Goal: Transaction & Acquisition: Purchase product/service

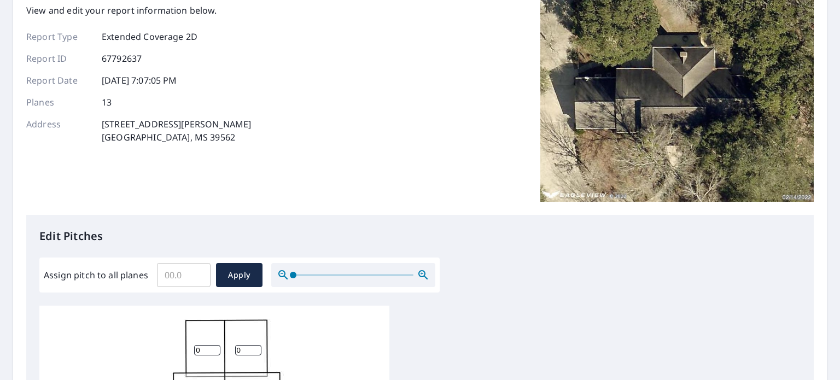
scroll to position [79, 0]
click at [184, 278] on input "Assign pitch to all planes" at bounding box center [184, 275] width 54 height 31
type input "7"
click at [247, 278] on span "Apply" at bounding box center [239, 275] width 29 height 14
type input "7"
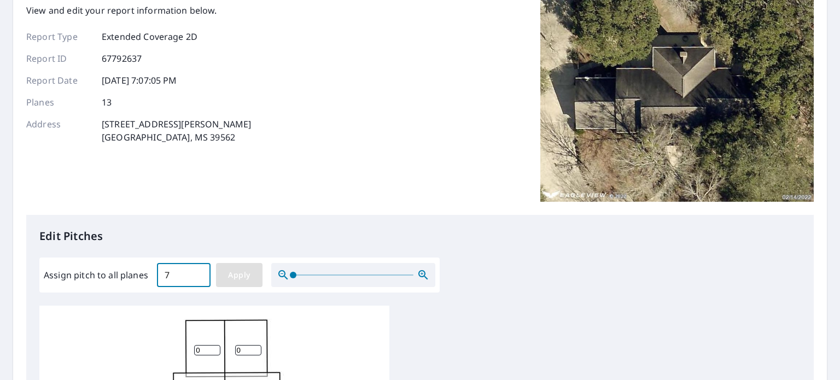
type input "7"
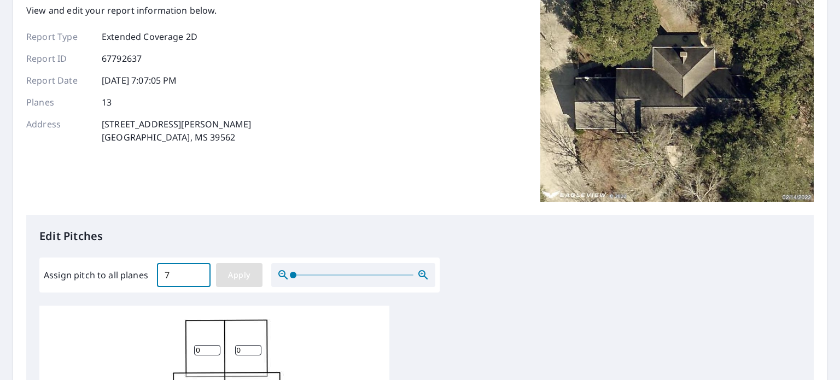
type input "7"
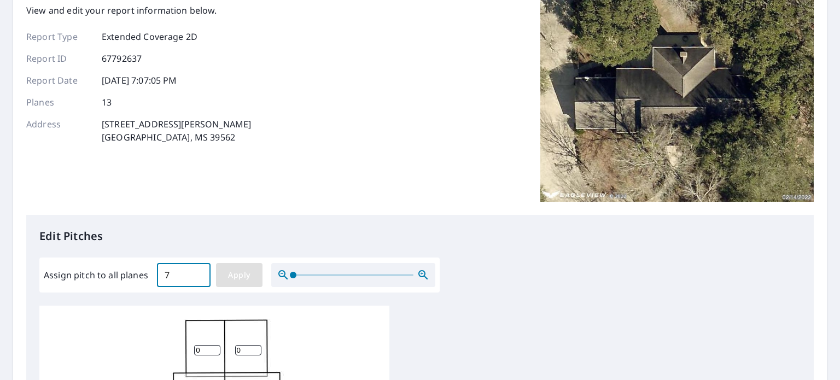
type input "7"
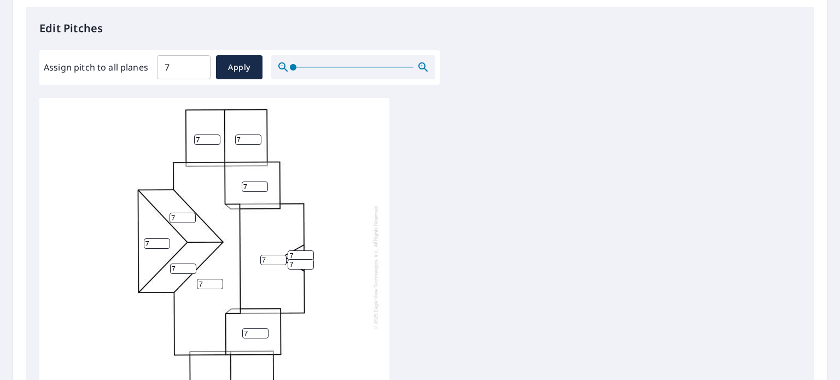
scroll to position [372, 0]
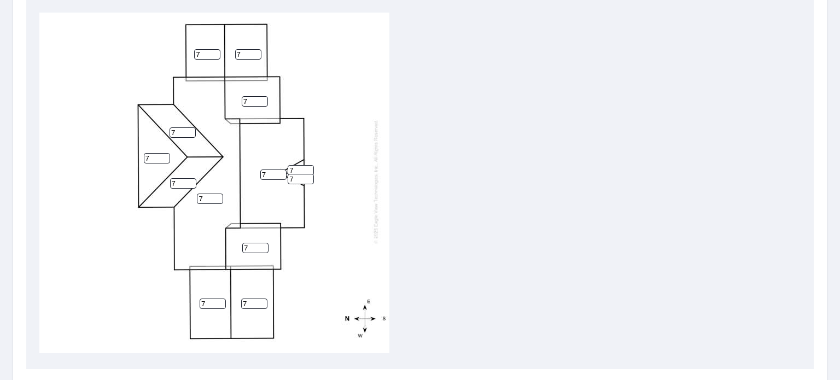
click at [505, 253] on div "7 7 7 7 7 7 7 7 7 7 7 7 7" at bounding box center [419, 184] width 761 height 343
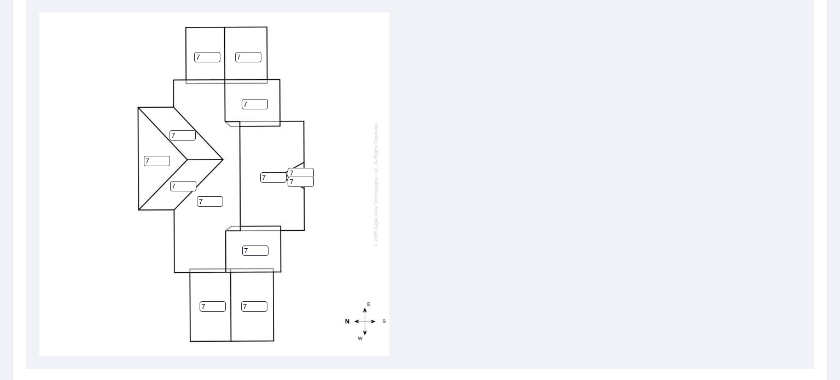
scroll to position [11, 0]
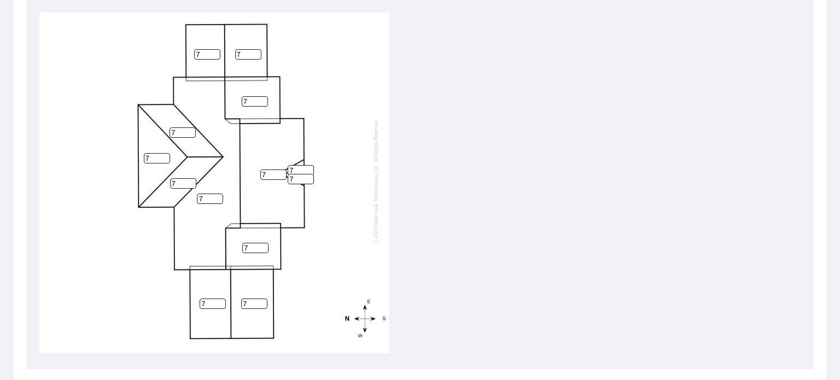
click at [301, 174] on input "7" at bounding box center [301, 179] width 26 height 10
type input "10"
click at [300, 165] on input "7" at bounding box center [301, 170] width 26 height 10
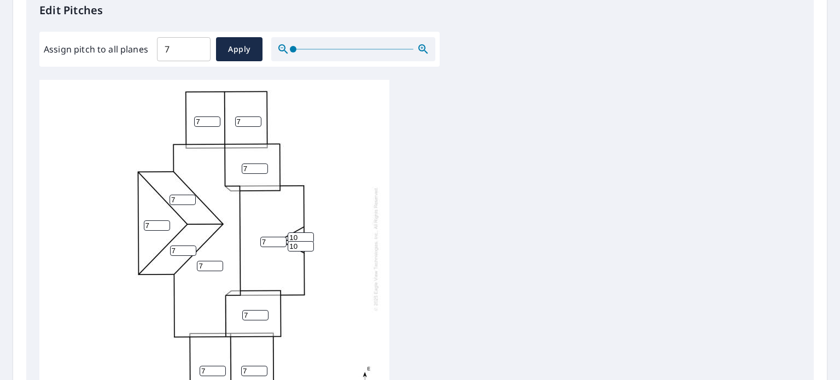
scroll to position [485, 0]
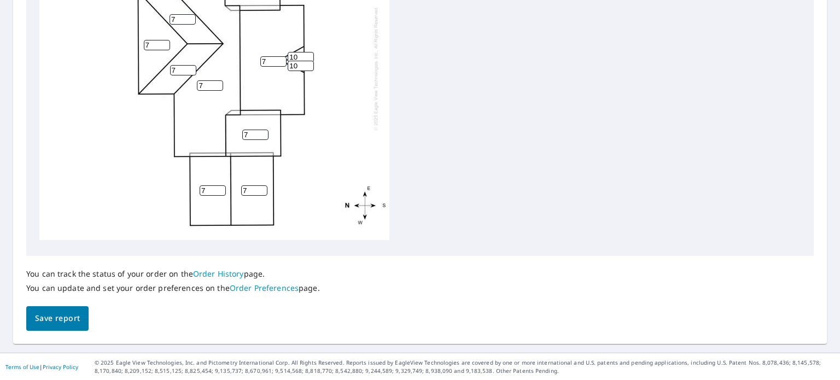
type input "10"
click at [55, 317] on span "Save report" at bounding box center [57, 319] width 45 height 14
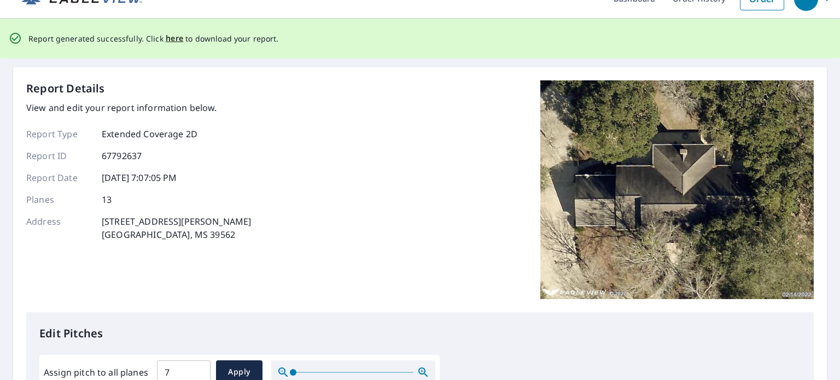
scroll to position [0, 0]
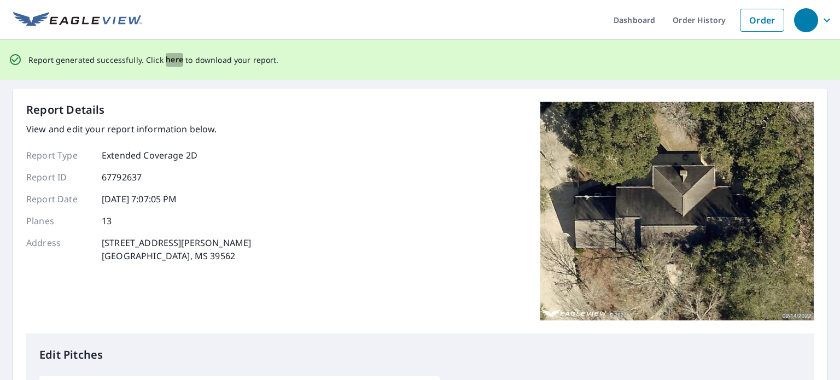
click at [171, 58] on span "here" at bounding box center [175, 60] width 18 height 14
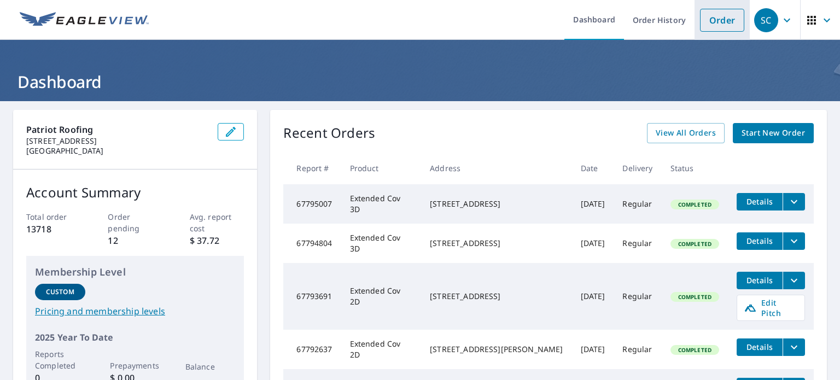
click at [716, 25] on link "Order" at bounding box center [722, 20] width 44 height 23
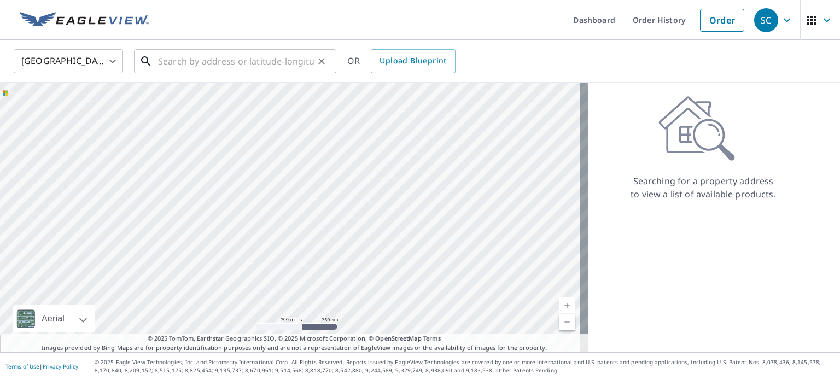
click at [219, 63] on input "text" at bounding box center [236, 61] width 156 height 31
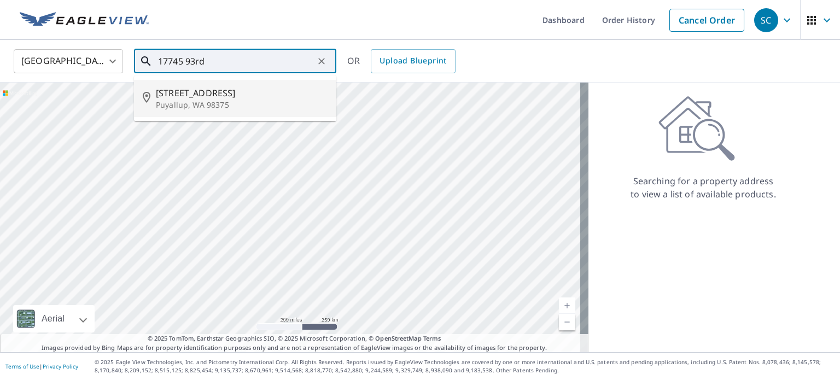
click at [184, 96] on span "17745 93rd Avenue Ct E" at bounding box center [242, 92] width 172 height 13
type input "17745 93rd Avenue Ct E Puyallup, WA 98375"
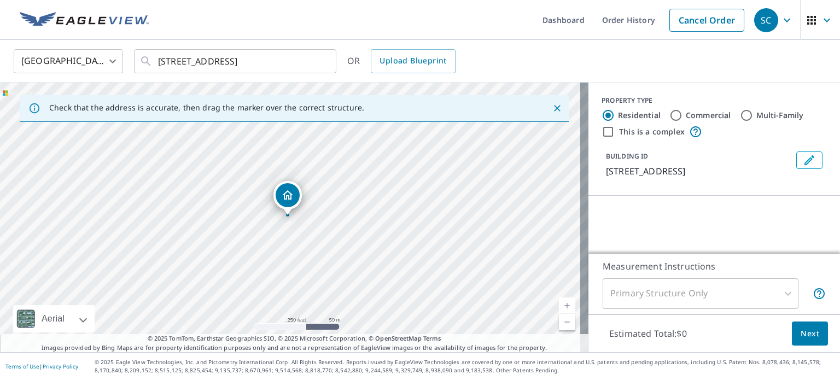
click at [325, 216] on div "17745 93rd Avenue Ct E Puyallup, WA 98375" at bounding box center [294, 218] width 588 height 270
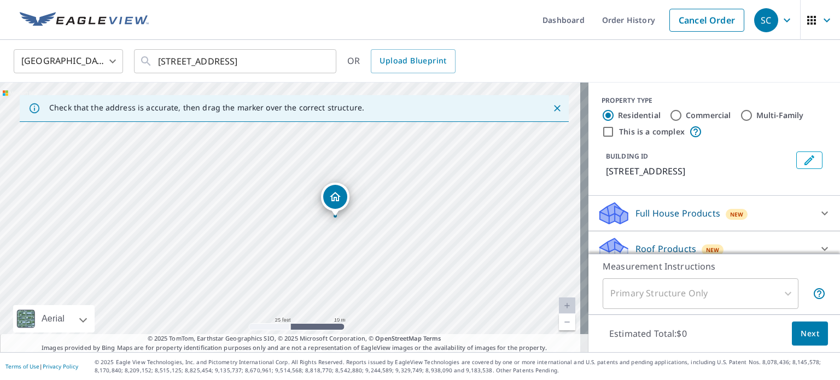
drag, startPoint x: 346, startPoint y: 192, endPoint x: 363, endPoint y: 248, distance: 58.8
click at [363, 248] on div "17745 93rd Avenue Ct E Puyallup, WA 98375" at bounding box center [294, 218] width 588 height 270
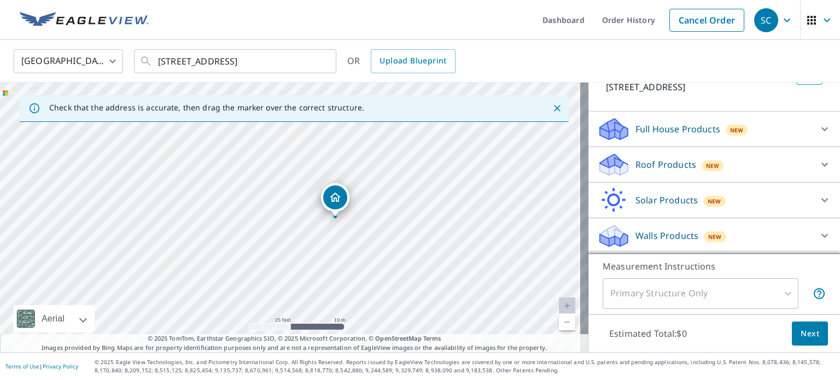
scroll to position [96, 0]
click at [648, 166] on p "Roof Products" at bounding box center [665, 164] width 61 height 13
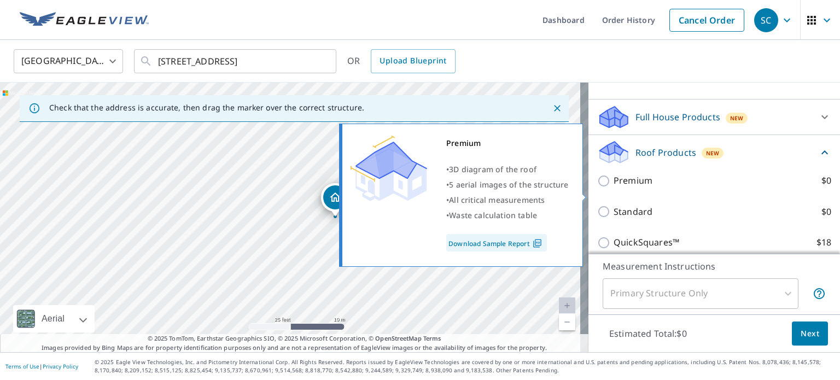
click at [617, 188] on p "Premium" at bounding box center [632, 181] width 39 height 14
click at [613, 188] on input "Premium $0" at bounding box center [605, 180] width 16 height 13
checkbox input "true"
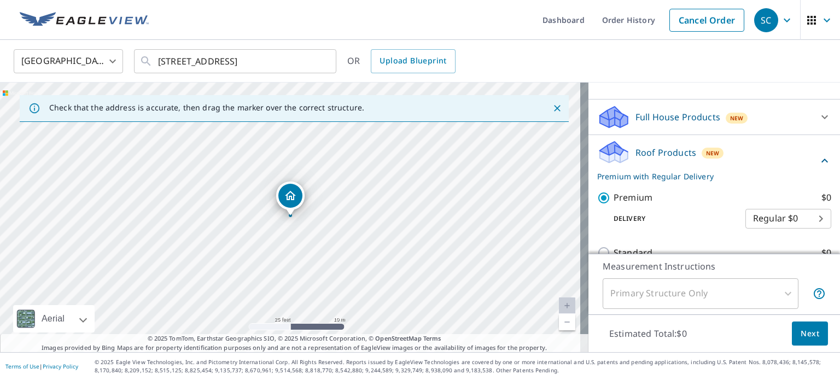
click at [800, 331] on span "Next" at bounding box center [809, 334] width 19 height 14
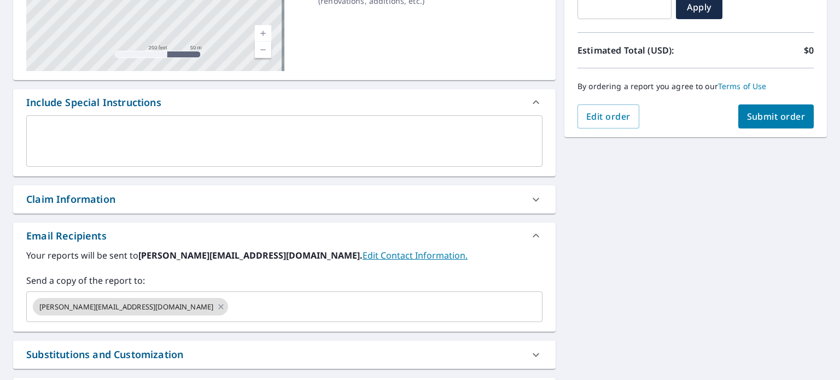
scroll to position [212, 0]
click at [216, 306] on icon at bounding box center [220, 306] width 9 height 12
checkbox input "true"
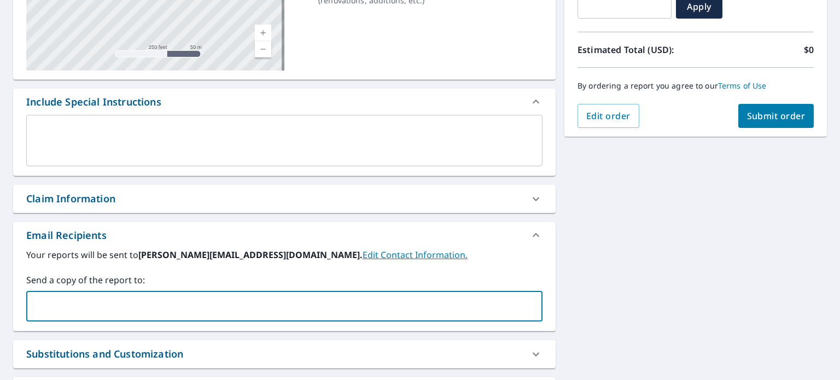
click at [134, 306] on input "text" at bounding box center [276, 306] width 490 height 21
type input "kyle@patriotroofing.biz"
click at [738, 114] on button "Submit order" at bounding box center [776, 116] width 76 height 24
checkbox input "true"
